Goal: Check status

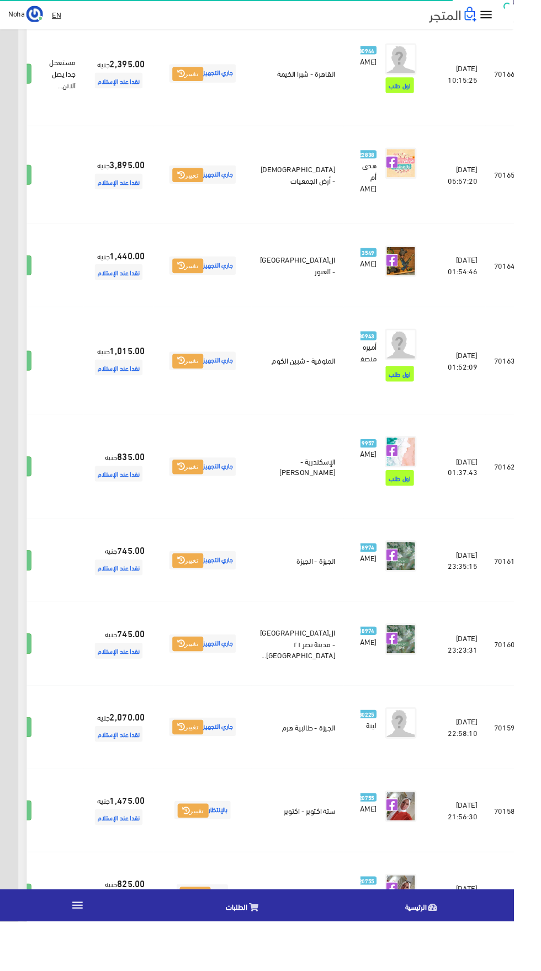
scroll to position [0, -29]
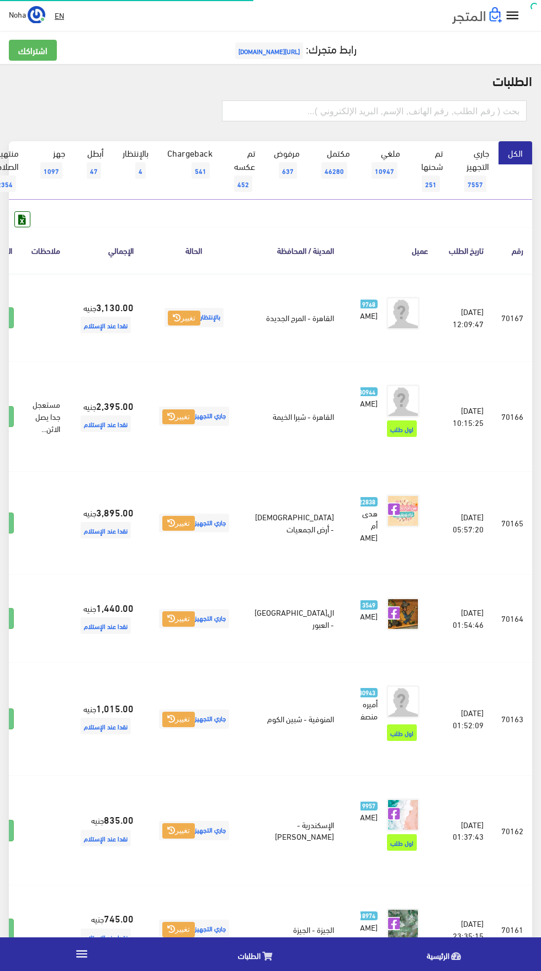
scroll to position [0, -29]
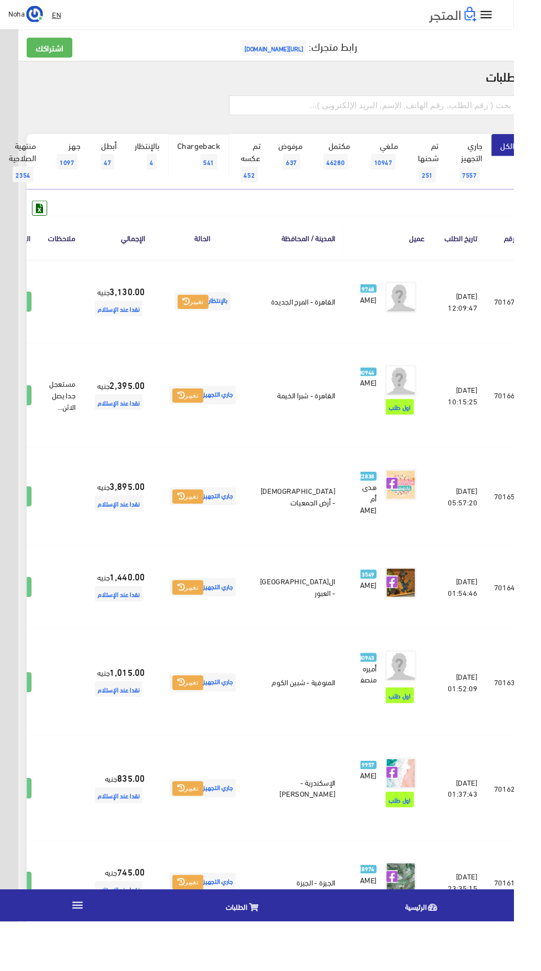
click at [186, 173] on link "Chargeback 541" at bounding box center [209, 163] width 64 height 45
click at [161, 171] on span "4" at bounding box center [160, 170] width 10 height 17
click at [161, 170] on span "4" at bounding box center [160, 170] width 10 height 17
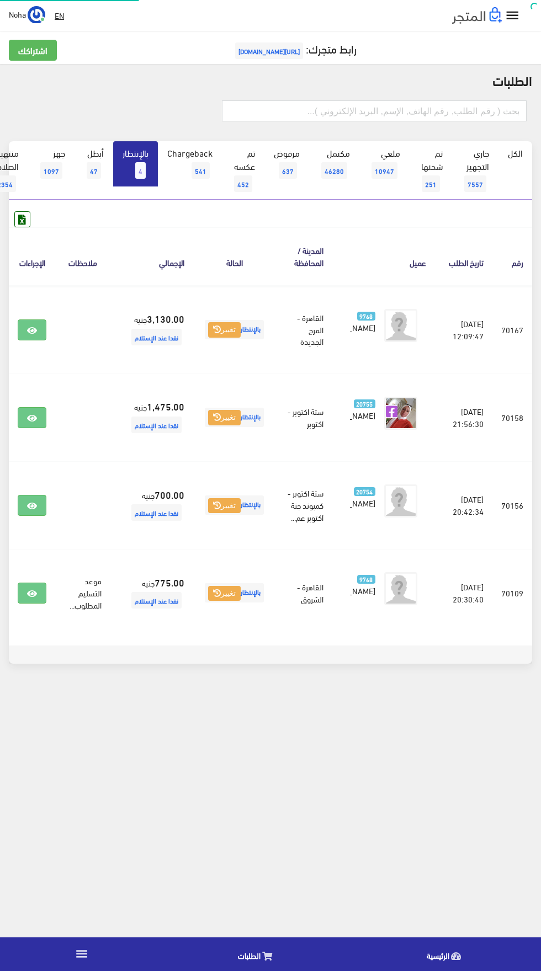
scroll to position [0, -29]
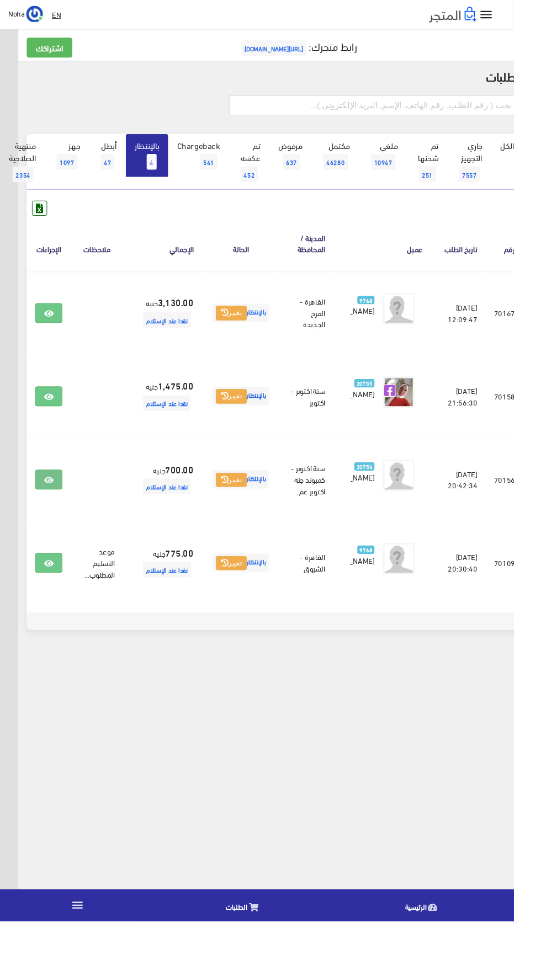
click at [56, 511] on icon at bounding box center [51, 506] width 10 height 9
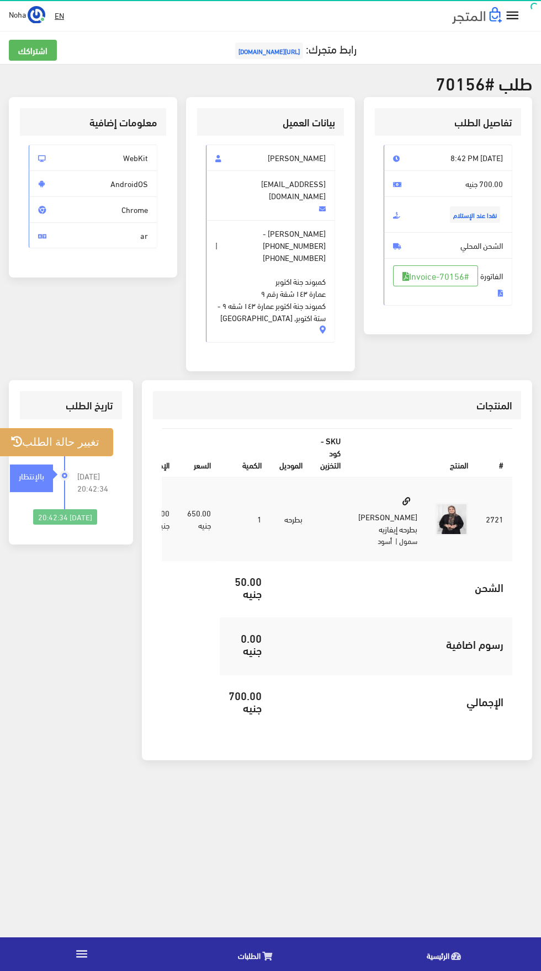
click at [46, 428] on button "تغيير حالة الطلب" at bounding box center [55, 442] width 116 height 28
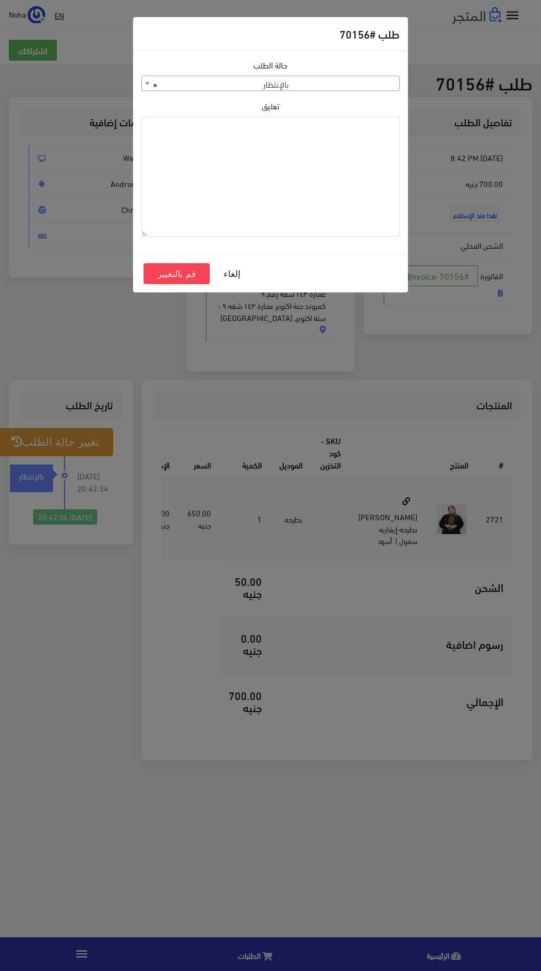
click at [345, 84] on span "× بالإنتظار" at bounding box center [270, 83] width 257 height 15
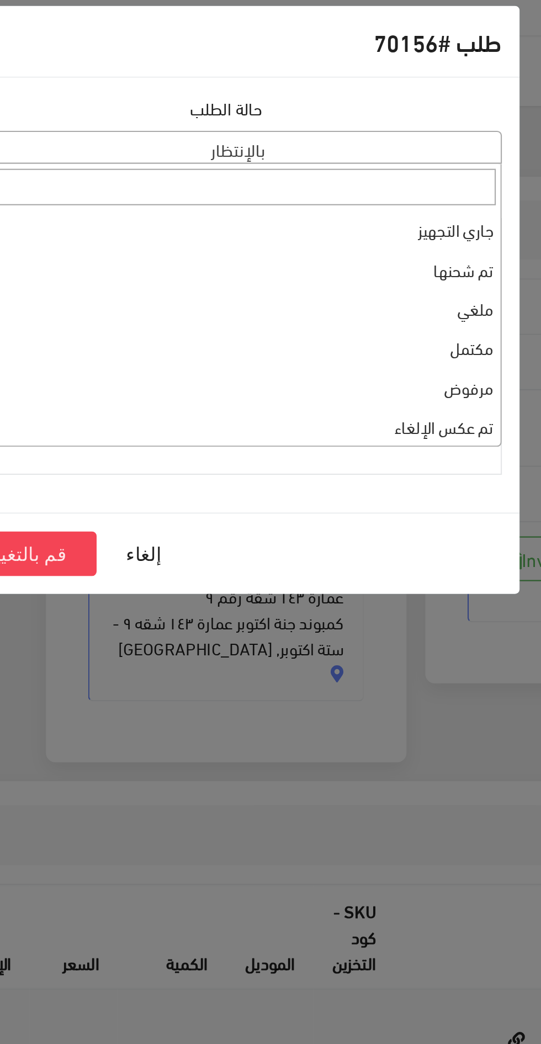
select select "3"
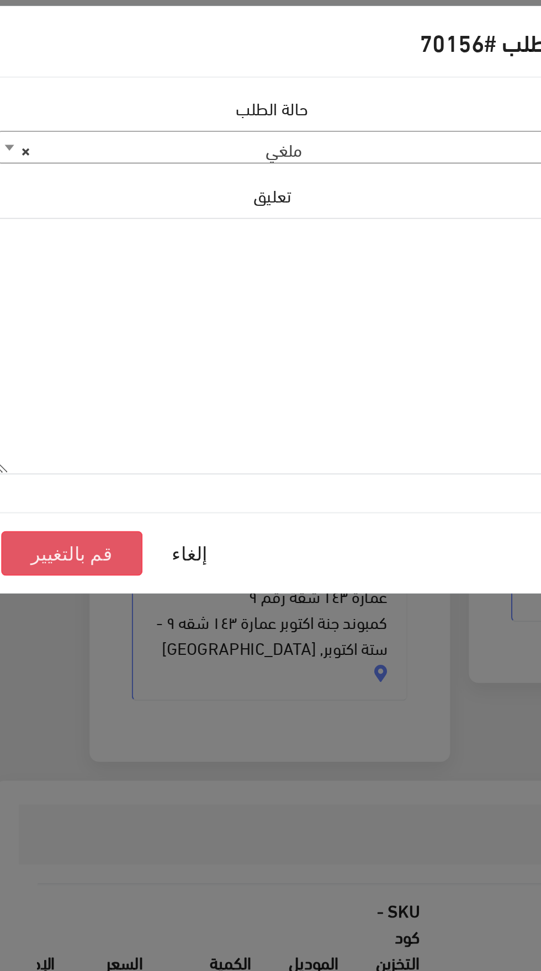
click at [183, 272] on button "قم بالتغيير" at bounding box center [178, 273] width 66 height 21
